Goal: Task Accomplishment & Management: Use online tool/utility

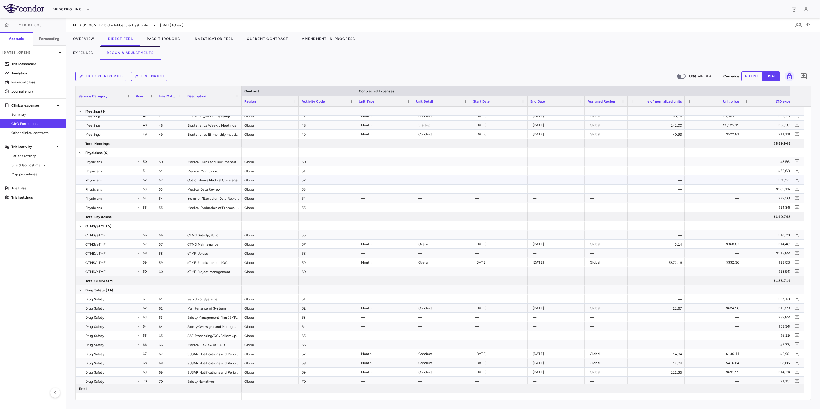
scroll to position [548, 0]
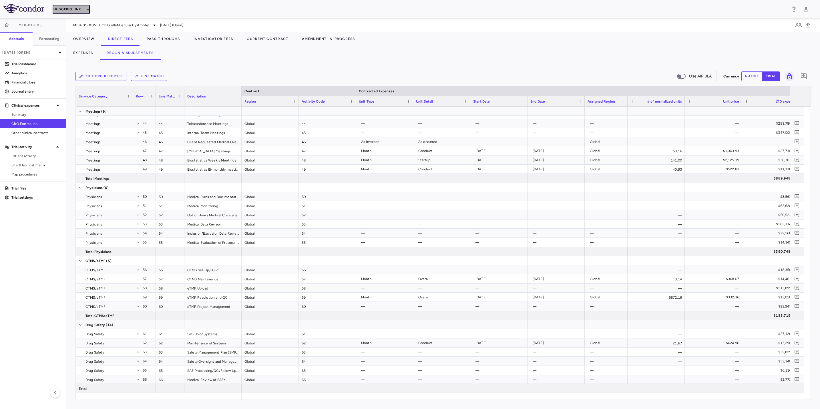
click at [79, 9] on button "BridgeBio, Inc." at bounding box center [71, 9] width 37 height 9
click at [69, 20] on li "Acelyrin" at bounding box center [77, 20] width 48 height 9
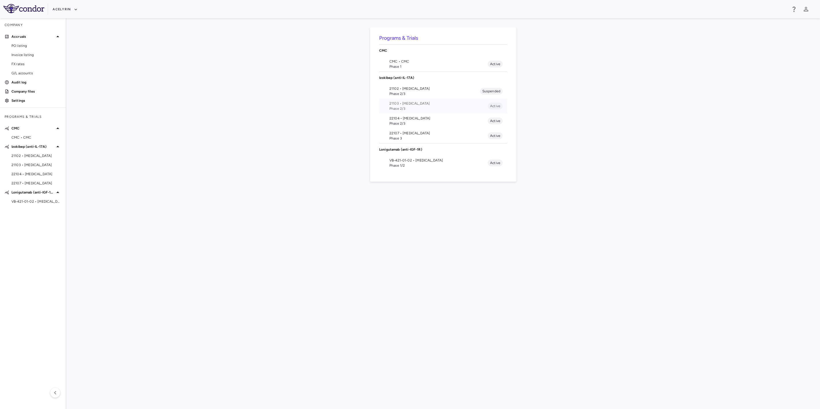
click at [442, 106] on span "Phase 2/3" at bounding box center [438, 108] width 98 height 5
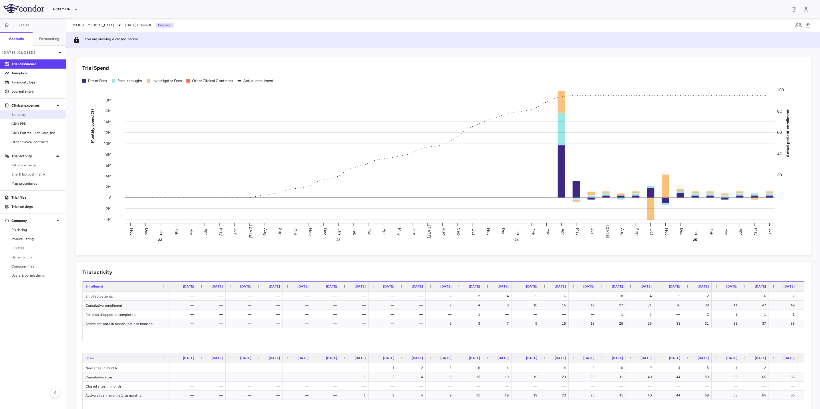
click at [31, 117] on span "Summary" at bounding box center [36, 114] width 50 height 5
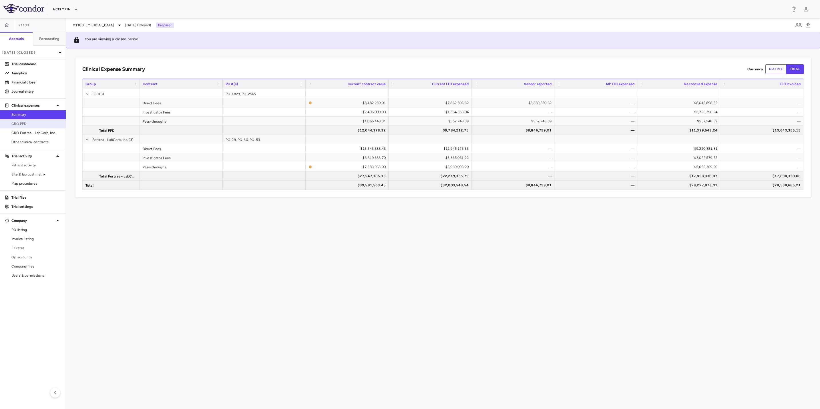
click at [47, 122] on span "CRO PPD" at bounding box center [36, 123] width 50 height 5
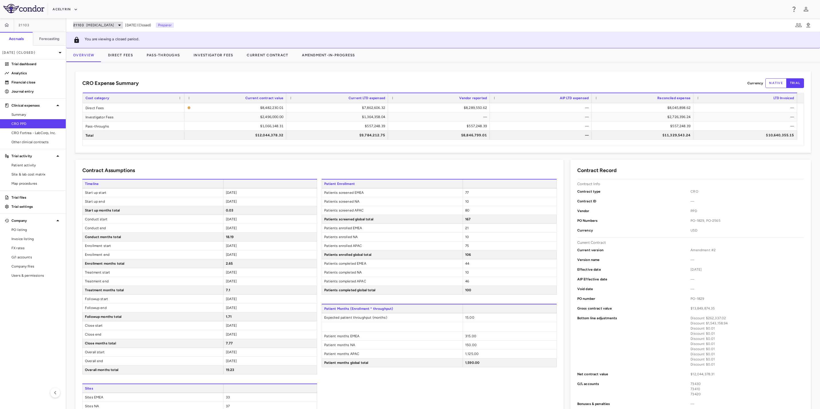
click at [116, 25] on icon at bounding box center [119, 25] width 7 height 7
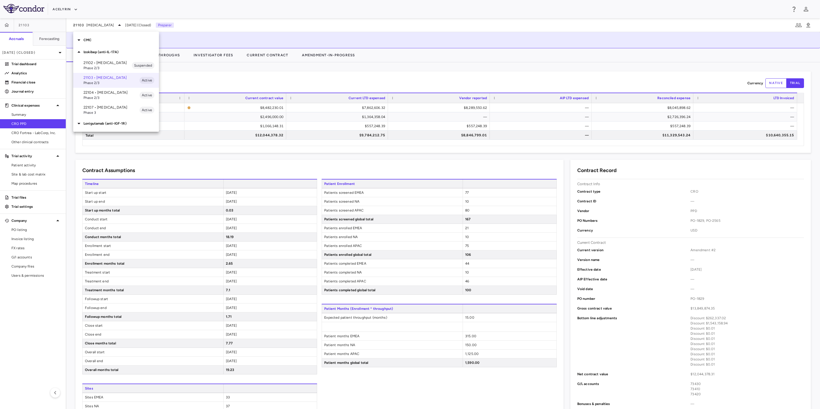
click at [109, 95] on p "22104 • [MEDICAL_DATA]" at bounding box center [111, 92] width 56 height 5
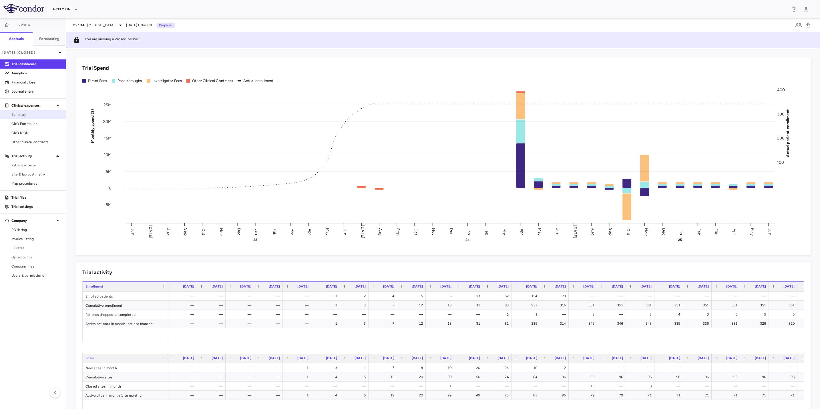
click at [45, 114] on span "Summary" at bounding box center [36, 114] width 50 height 5
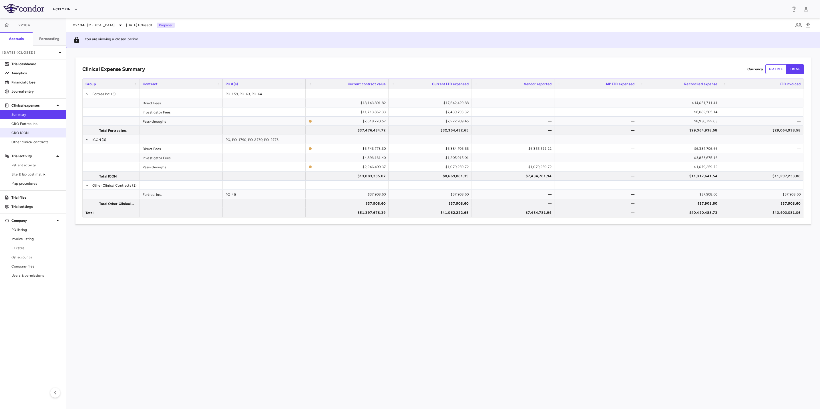
click at [36, 132] on span "CRO ICON" at bounding box center [36, 132] width 50 height 5
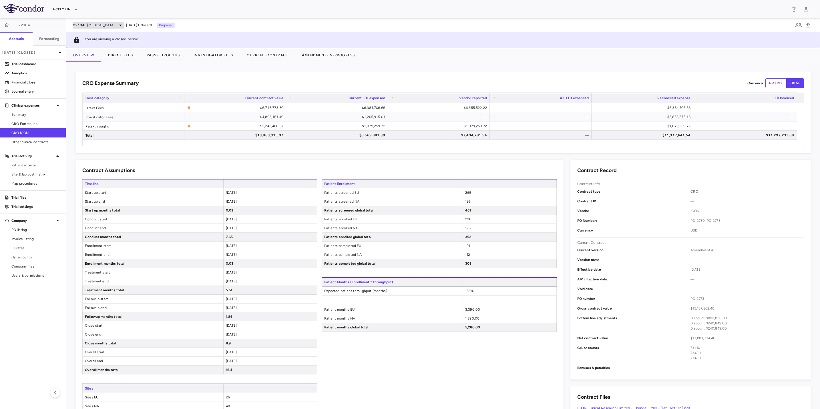
click at [108, 25] on span "[MEDICAL_DATA]" at bounding box center [100, 25] width 27 height 5
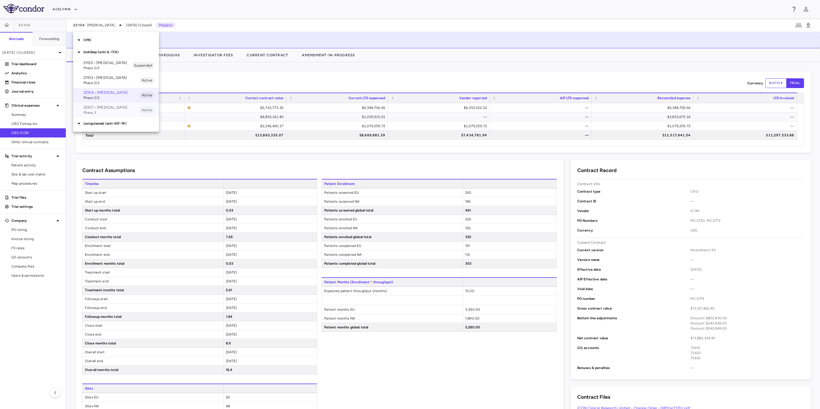
click at [104, 115] on span "Phase 3" at bounding box center [111, 112] width 56 height 5
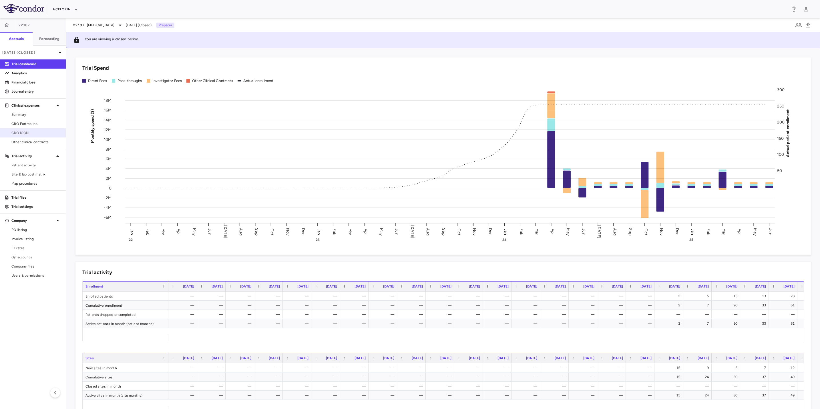
click at [35, 135] on span "CRO ICON" at bounding box center [36, 132] width 50 height 5
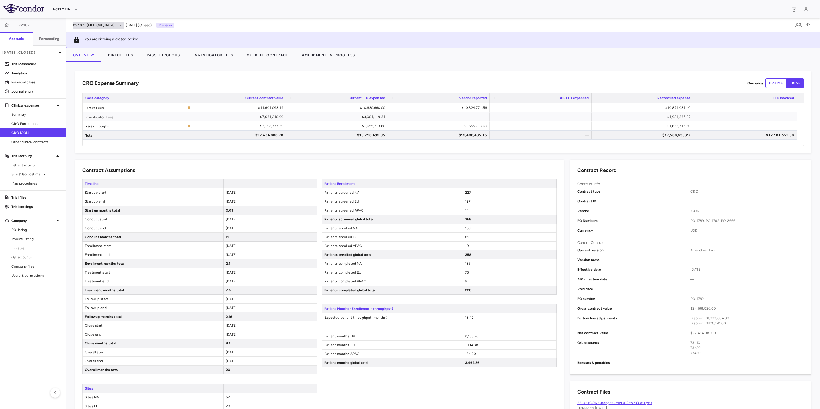
click at [105, 26] on span "[MEDICAL_DATA]" at bounding box center [100, 25] width 27 height 5
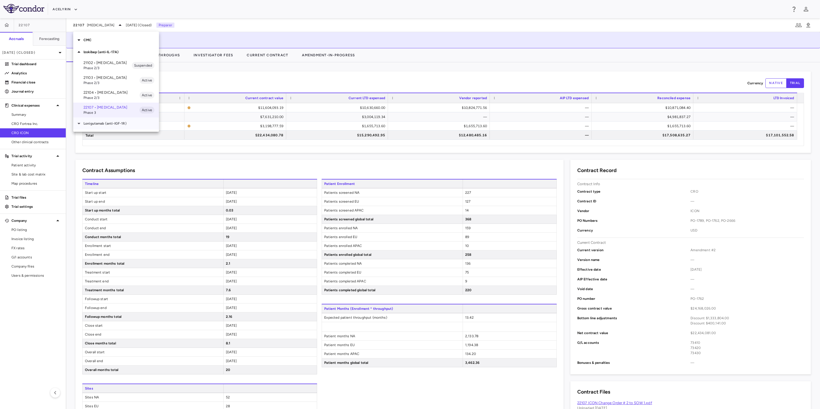
click at [103, 125] on div "Lonigutamab (anti-IGF-1R)" at bounding box center [116, 123] width 86 height 12
click at [102, 143] on span "Phase 1/2" at bounding box center [111, 144] width 56 height 5
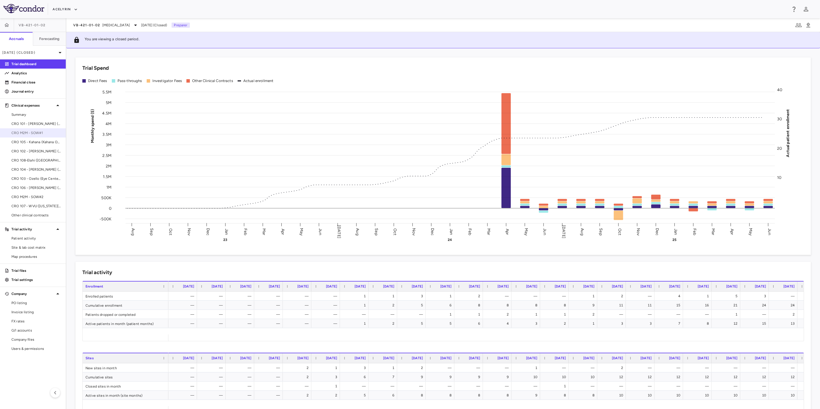
click at [41, 132] on span "CRO M2M - SOW#1" at bounding box center [36, 132] width 50 height 5
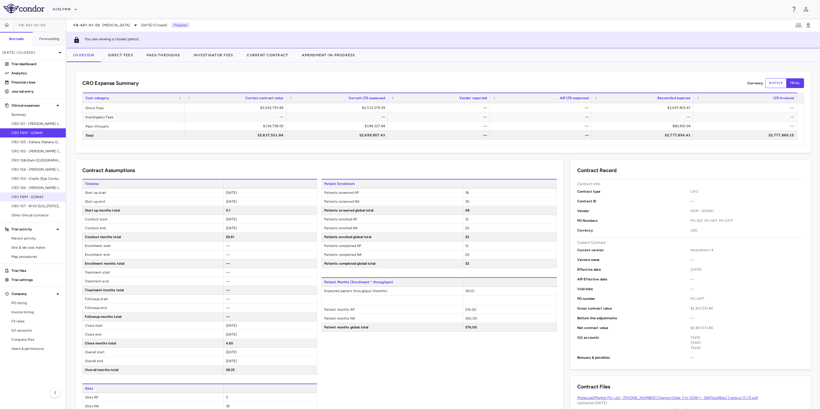
click at [53, 196] on span "CRO M2M - SOW#2" at bounding box center [36, 196] width 50 height 5
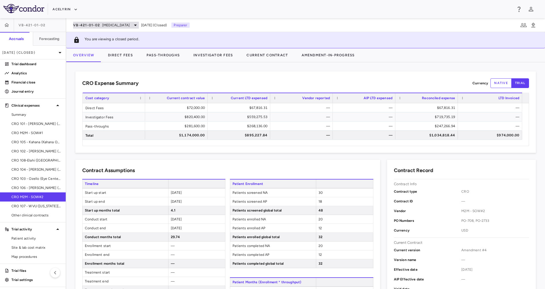
click at [114, 27] on span "[MEDICAL_DATA]" at bounding box center [115, 25] width 27 height 5
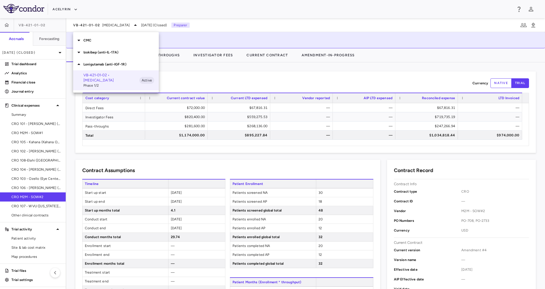
drag, startPoint x: 82, startPoint y: 6, endPoint x: 77, endPoint y: 10, distance: 5.9
click at [81, 7] on div at bounding box center [272, 144] width 545 height 289
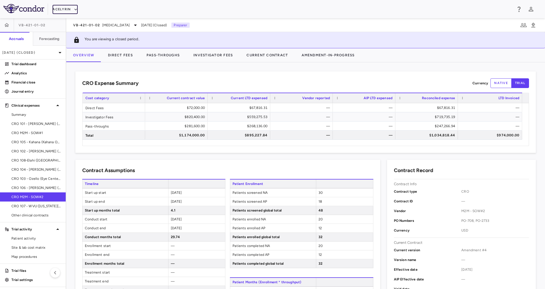
click at [74, 12] on icon "button" at bounding box center [75, 9] width 5 height 5
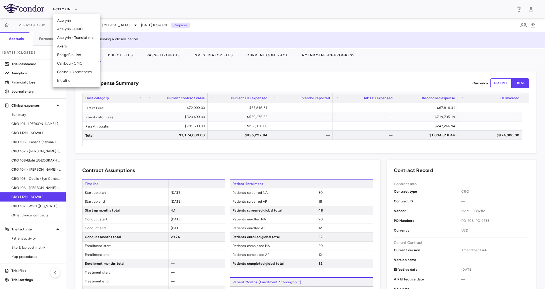
click at [75, 56] on li "BridgeBio, Inc." at bounding box center [77, 55] width 48 height 9
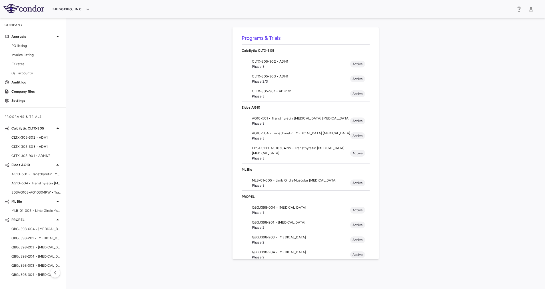
click at [281, 183] on span "Phase 3" at bounding box center [301, 185] width 98 height 5
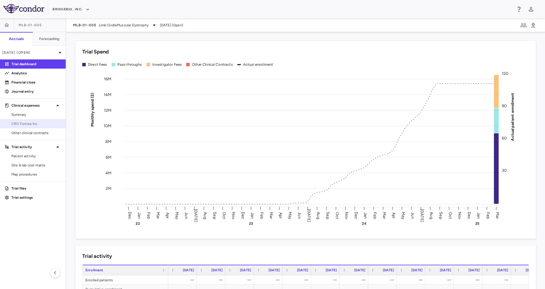
click at [34, 124] on span "CRO Fortrea Inc." at bounding box center [36, 123] width 50 height 5
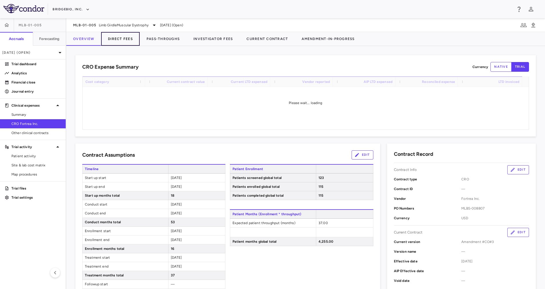
click at [121, 39] on button "Direct Fees" at bounding box center [120, 39] width 39 height 14
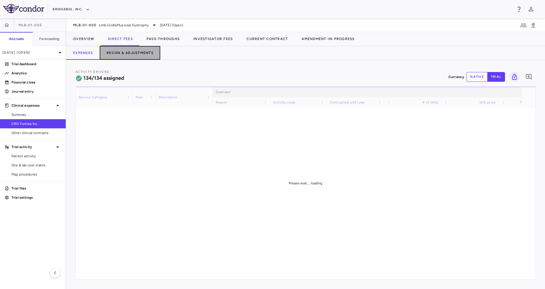
click at [135, 54] on button "Recon & Adjustments" at bounding box center [130, 53] width 61 height 14
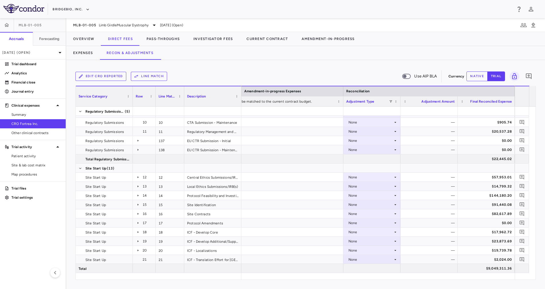
scroll to position [155, 0]
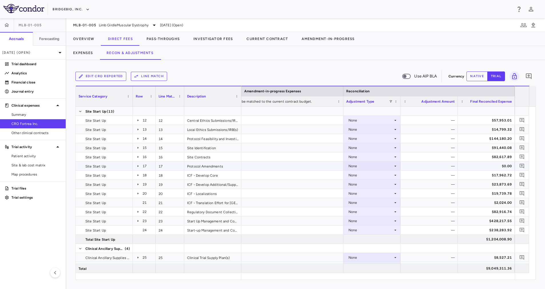
click at [390, 167] on div "None" at bounding box center [371, 165] width 45 height 9
click at [369, 185] on div "CRO Reported" at bounding box center [368, 185] width 27 height 5
click at [389, 228] on div "None" at bounding box center [371, 229] width 45 height 9
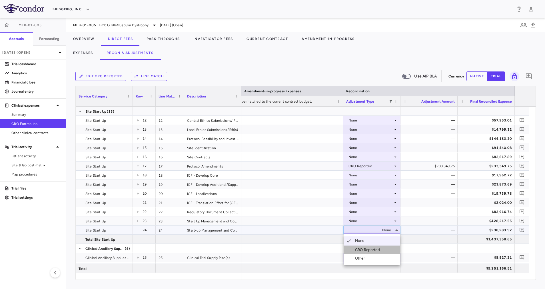
click at [387, 251] on li "CRO Reported" at bounding box center [372, 249] width 57 height 9
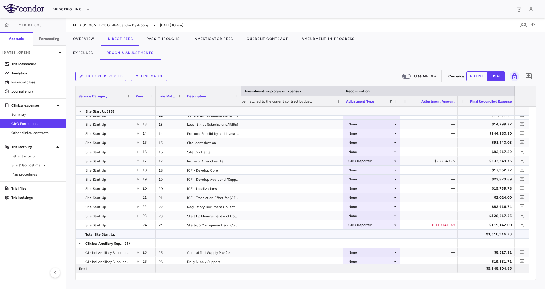
scroll to position [217, 0]
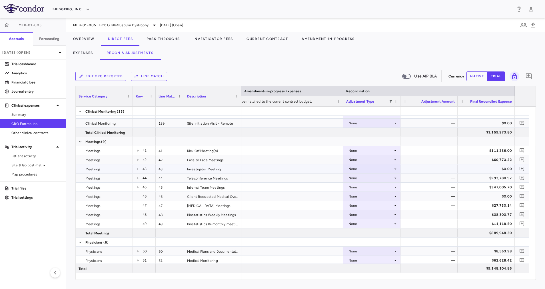
click at [381, 171] on div "None" at bounding box center [371, 168] width 45 height 9
click at [367, 189] on div "CRO Reported" at bounding box center [368, 188] width 27 height 5
click at [383, 179] on div "None" at bounding box center [371, 177] width 45 height 9
click at [375, 197] on div "None" at bounding box center [371, 196] width 45 height 9
click at [385, 175] on div at bounding box center [272, 144] width 545 height 289
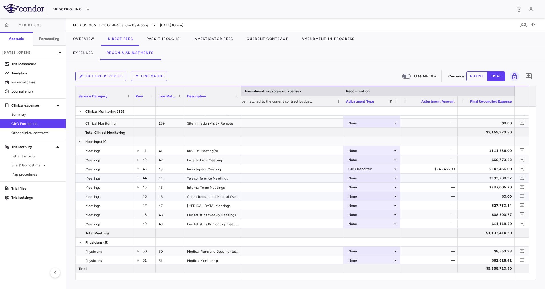
click at [382, 177] on div "None" at bounding box center [371, 177] width 45 height 9
click at [364, 197] on div "CRO Reported" at bounding box center [368, 197] width 27 height 5
click at [383, 185] on div "None" at bounding box center [371, 187] width 45 height 9
click at [381, 186] on div "None" at bounding box center [371, 187] width 45 height 9
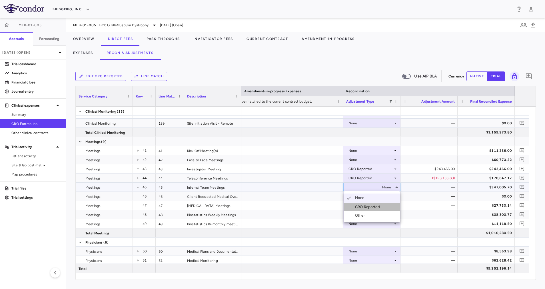
click at [381, 208] on div "CRO Reported" at bounding box center [368, 206] width 27 height 5
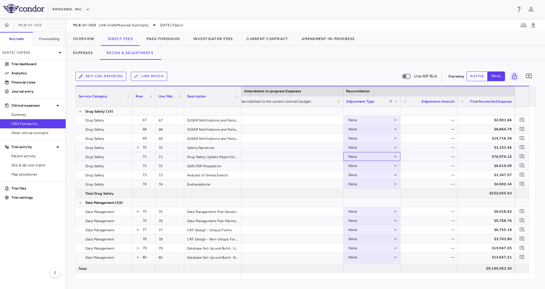
click at [385, 156] on div "None" at bounding box center [371, 156] width 45 height 9
click at [371, 175] on div "CRO Reported" at bounding box center [368, 176] width 27 height 5
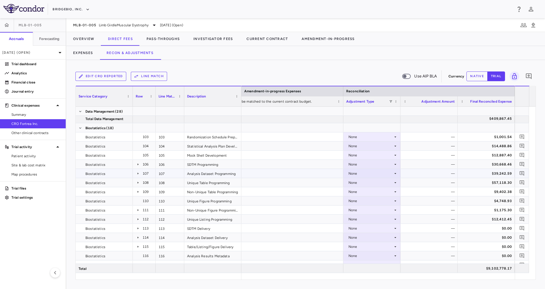
click at [393, 172] on icon at bounding box center [395, 173] width 5 height 5
click at [366, 192] on div "CRO Reported" at bounding box center [368, 193] width 27 height 5
click at [392, 185] on div "None" at bounding box center [371, 182] width 45 height 9
click at [377, 202] on div "CRO Reported" at bounding box center [368, 202] width 27 height 5
click at [393, 193] on div "None" at bounding box center [371, 191] width 45 height 9
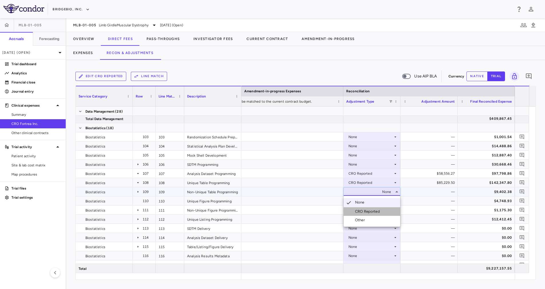
click at [372, 210] on div "CRO Reported" at bounding box center [368, 211] width 27 height 5
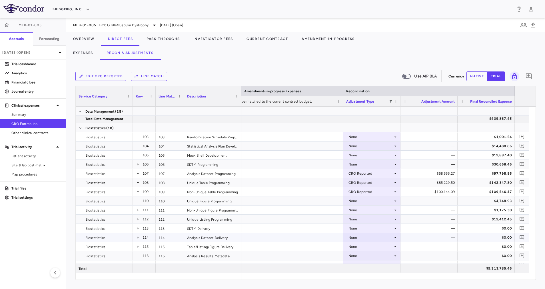
click at [383, 238] on div "None" at bounding box center [371, 237] width 45 height 9
click at [365, 258] on div "CRO Reported" at bounding box center [368, 257] width 27 height 5
click at [389, 248] on div "None" at bounding box center [371, 246] width 45 height 9
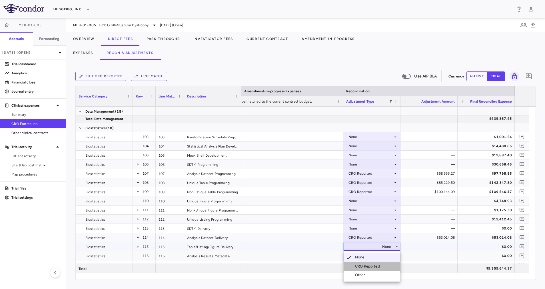
click at [376, 266] on div "CRO Reported" at bounding box center [368, 266] width 27 height 5
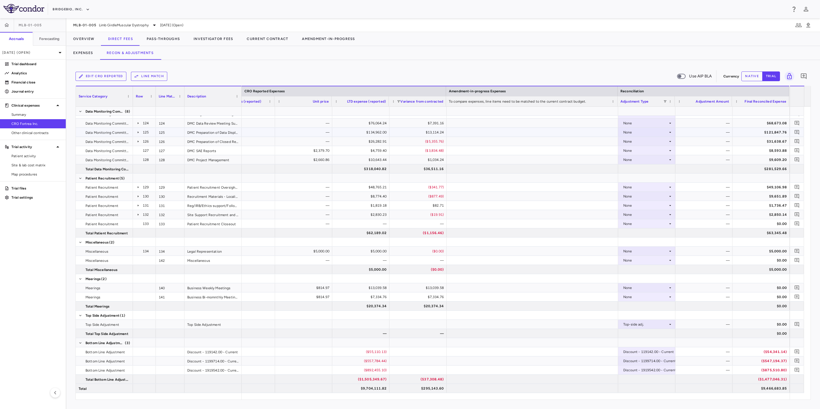
scroll to position [0, 0]
click at [86, 8] on icon "button" at bounding box center [87, 9] width 5 height 5
click at [70, 20] on li "Acelyrin" at bounding box center [77, 20] width 48 height 9
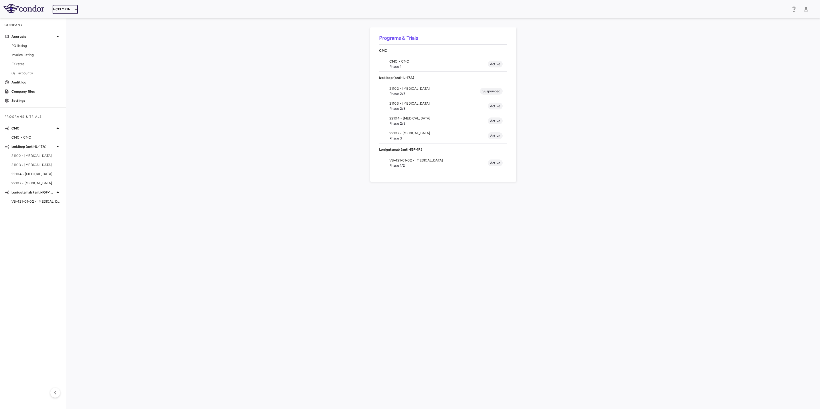
click at [69, 9] on button "Acelyrin" at bounding box center [65, 9] width 25 height 9
click at [76, 30] on li "Acelyrin - CMC" at bounding box center [77, 29] width 48 height 9
click at [86, 8] on icon "button" at bounding box center [88, 9] width 5 height 5
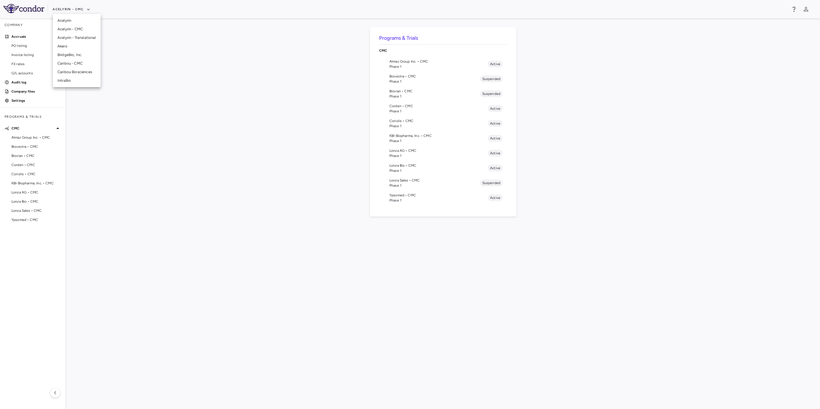
drag, startPoint x: 86, startPoint y: 53, endPoint x: 191, endPoint y: 65, distance: 106.1
click at [86, 54] on li "BridgeBio, Inc." at bounding box center [77, 55] width 48 height 9
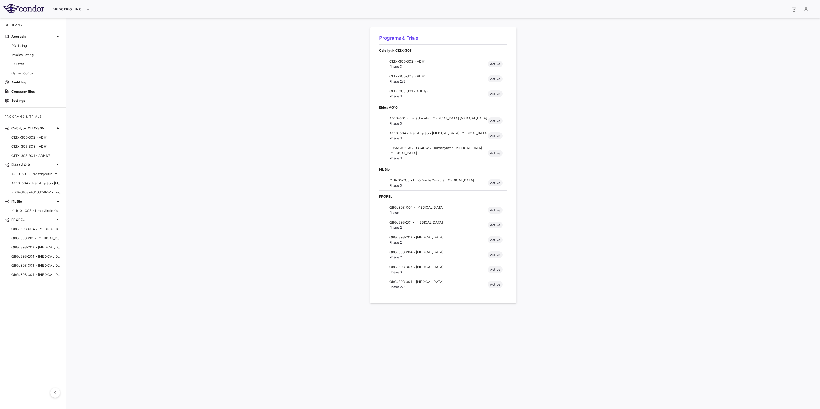
click at [435, 181] on span "MLB-01-005 • Limb GirdleMuscular [MEDICAL_DATA]" at bounding box center [438, 180] width 98 height 5
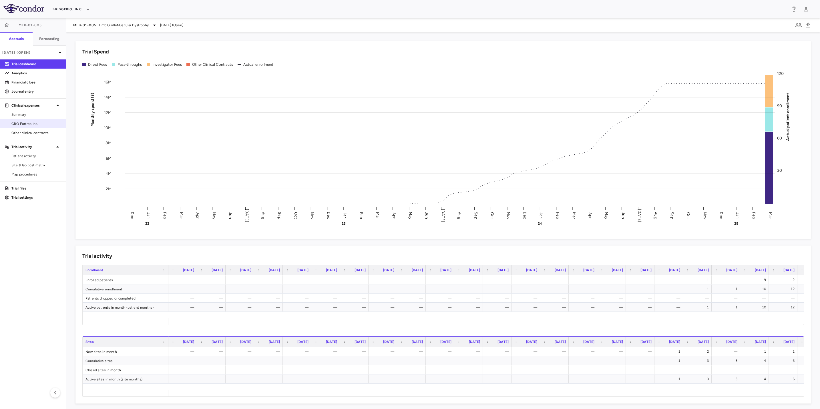
click at [28, 123] on span "CRO Fortrea Inc." at bounding box center [36, 123] width 50 height 5
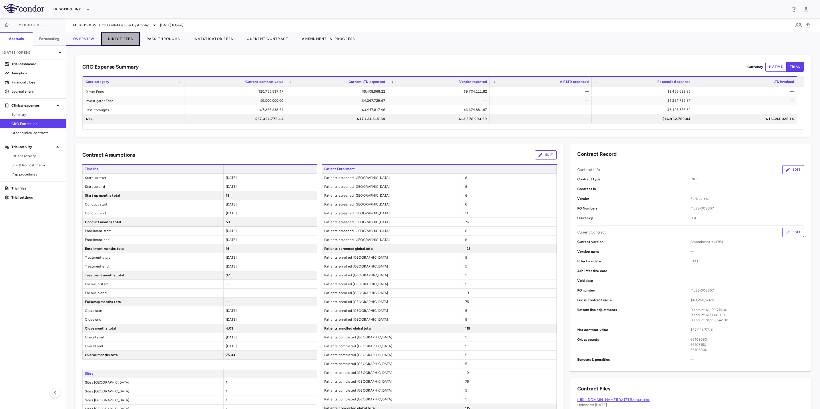
click at [123, 39] on button "Direct Fees" at bounding box center [120, 39] width 39 height 14
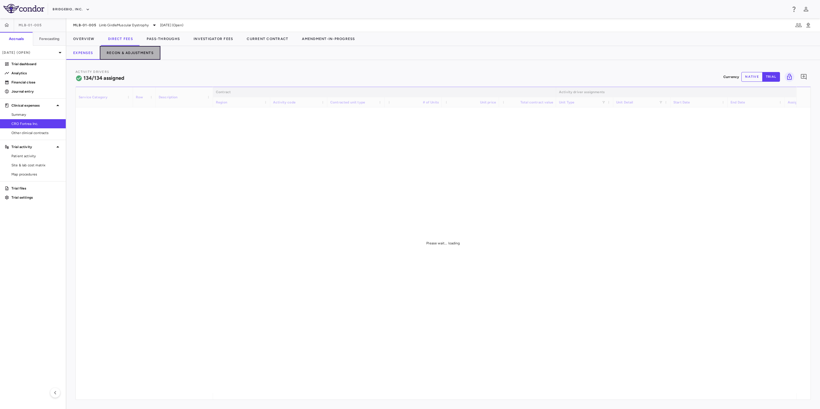
click at [145, 55] on button "Recon & Adjustments" at bounding box center [130, 53] width 61 height 14
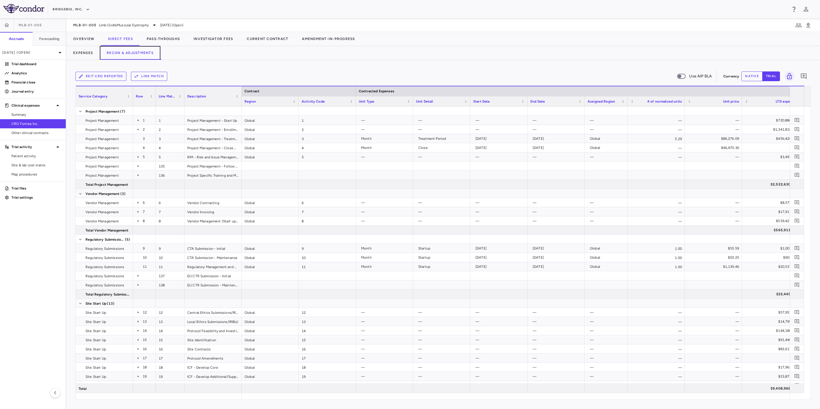
scroll to position [0, 638]
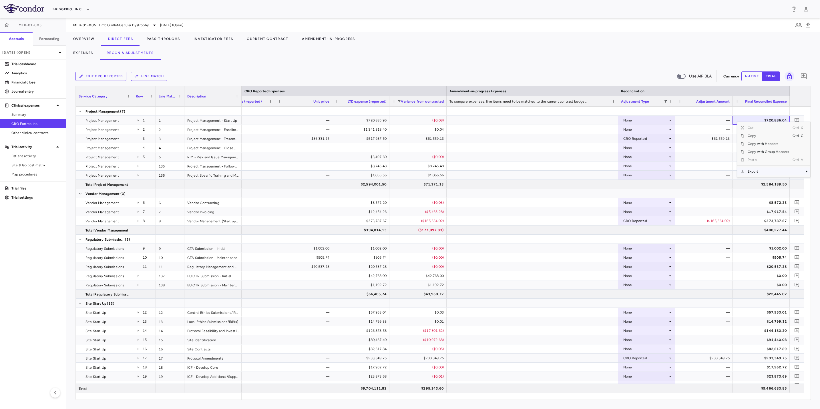
click at [771, 173] on span "Export" at bounding box center [768, 171] width 48 height 8
click at [720, 183] on span "Excel Export" at bounding box center [721, 181] width 27 height 8
